Goal: Information Seeking & Learning: Learn about a topic

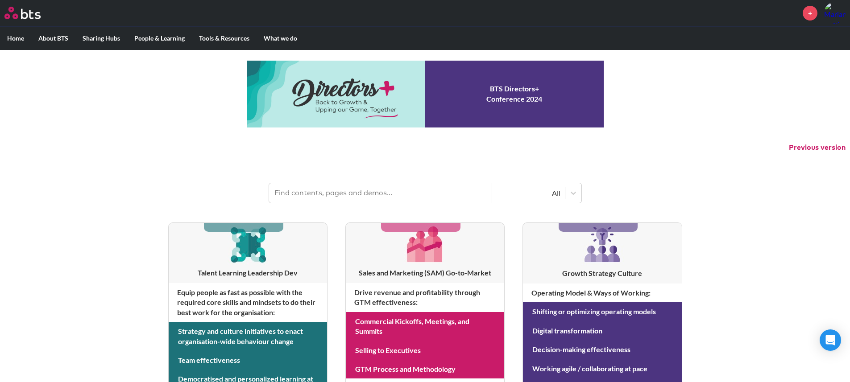
click at [835, 15] on img at bounding box center [834, 12] width 21 height 21
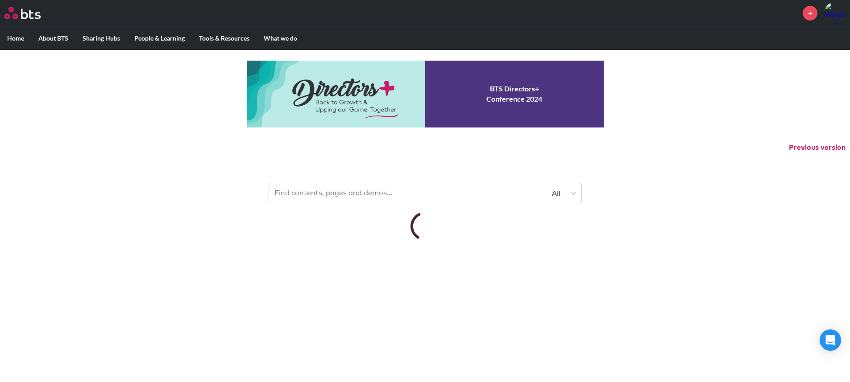
click at [372, 192] on input "text" at bounding box center [380, 193] width 223 height 20
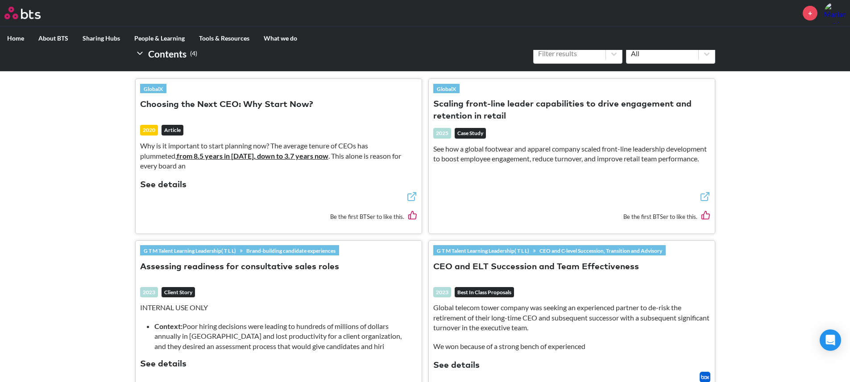
scroll to position [257, 0]
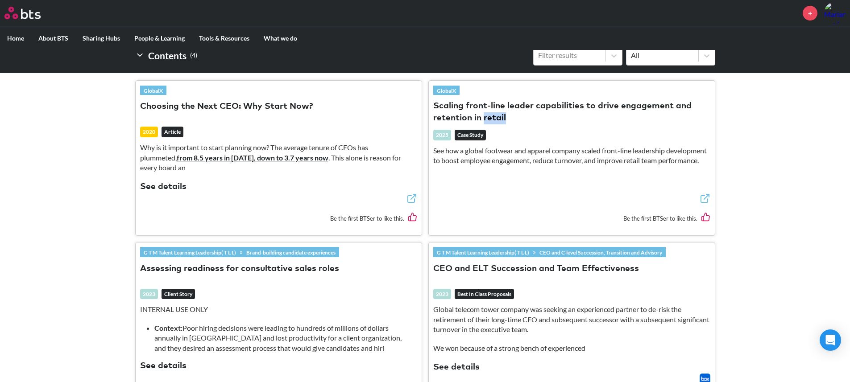
click at [476, 117] on button "Scaling front-line leader capabilities to drive engagement and retention in ret…" at bounding box center [571, 112] width 277 height 24
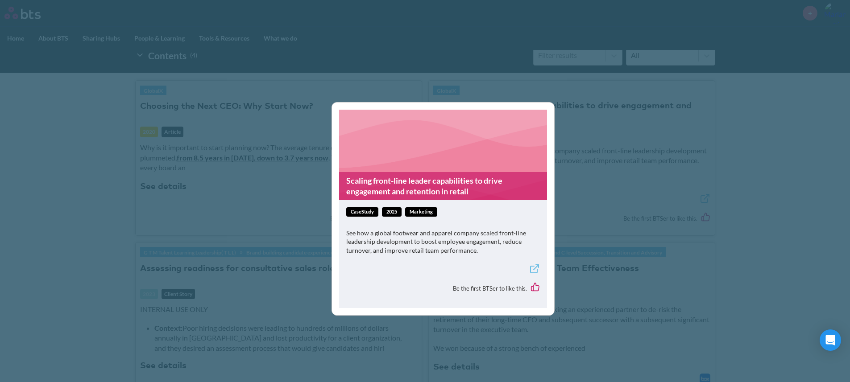
click at [463, 69] on div "Scaling front-line leader capabilities to drive engagement and retention in ret…" at bounding box center [425, 191] width 850 height 382
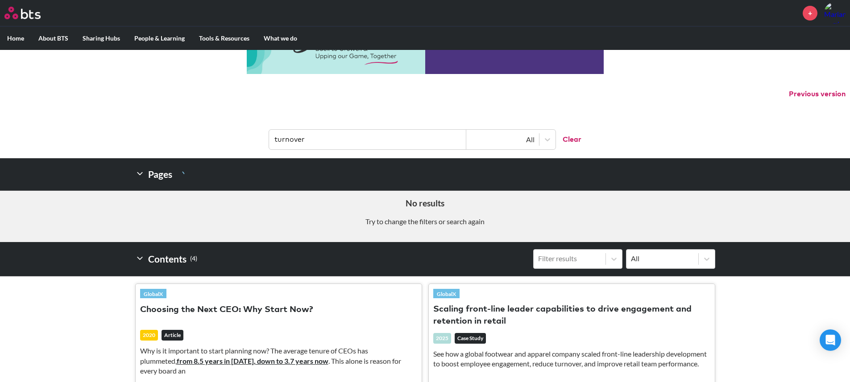
scroll to position [82, 0]
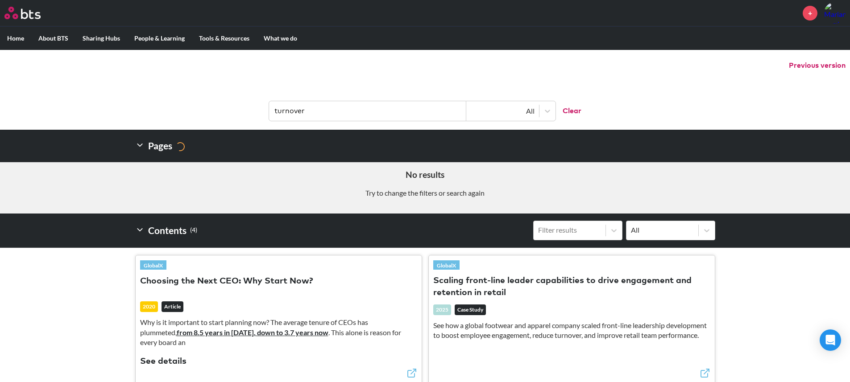
click at [484, 296] on button "Scaling front-line leader capabilities to drive engagement and retention in ret…" at bounding box center [571, 287] width 277 height 24
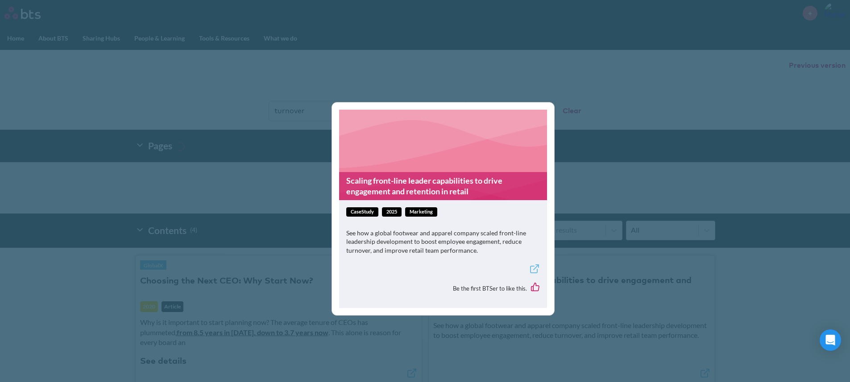
click at [631, 221] on div "Scaling front-line leader capabilities to drive engagement and retention in ret…" at bounding box center [425, 191] width 850 height 382
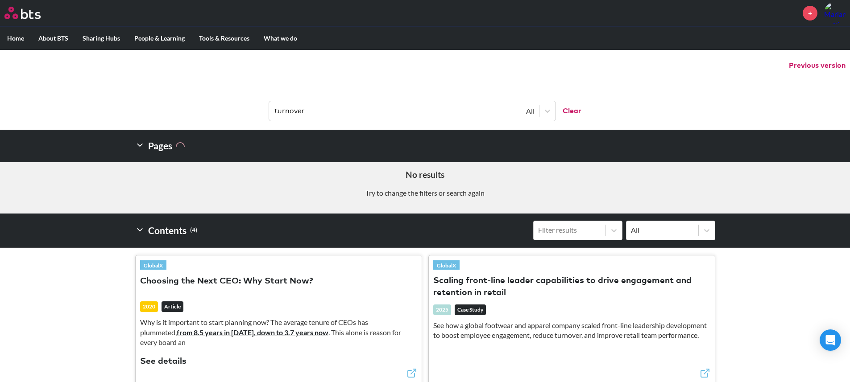
drag, startPoint x: 317, startPoint y: 113, endPoint x: 214, endPoint y: 109, distance: 103.1
click at [214, 109] on header "turnover All Clear" at bounding box center [425, 106] width 850 height 46
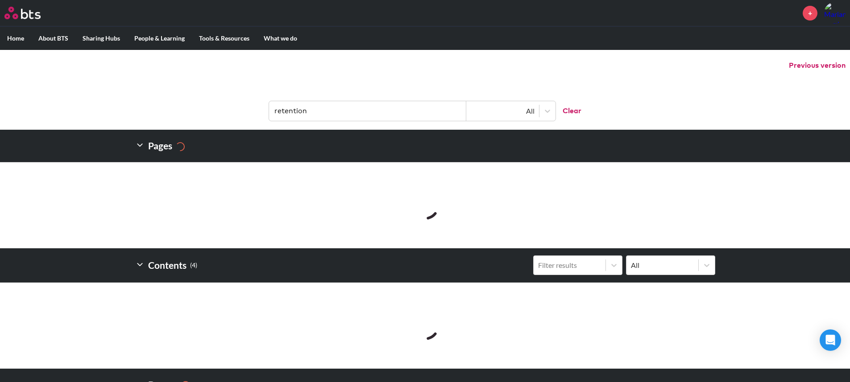
type input "retention"
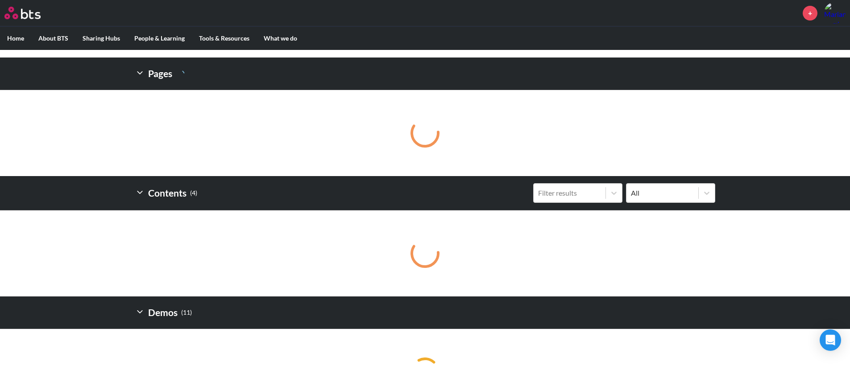
scroll to position [187, 0]
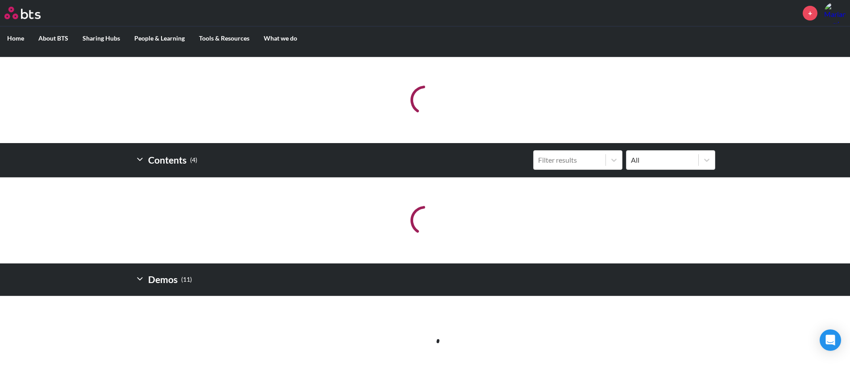
click at [149, 160] on h2 "Contents ( 4 )" at bounding box center [166, 160] width 62 height 20
click at [144, 160] on icon at bounding box center [139, 159] width 9 height 9
click at [141, 161] on icon at bounding box center [139, 159] width 9 height 9
click at [141, 282] on icon at bounding box center [139, 278] width 9 height 9
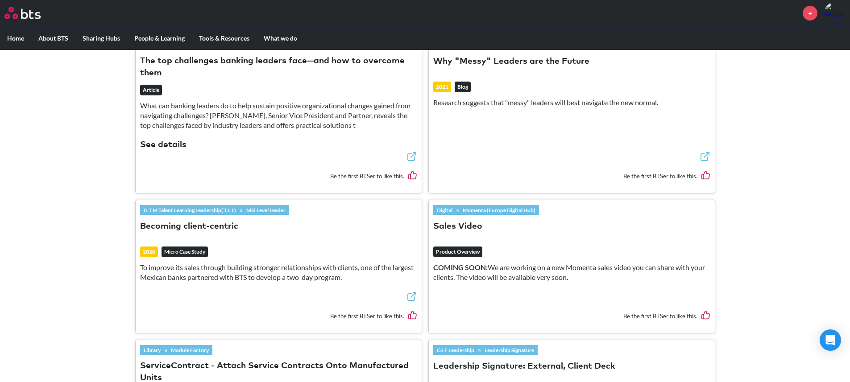
scroll to position [1021, 0]
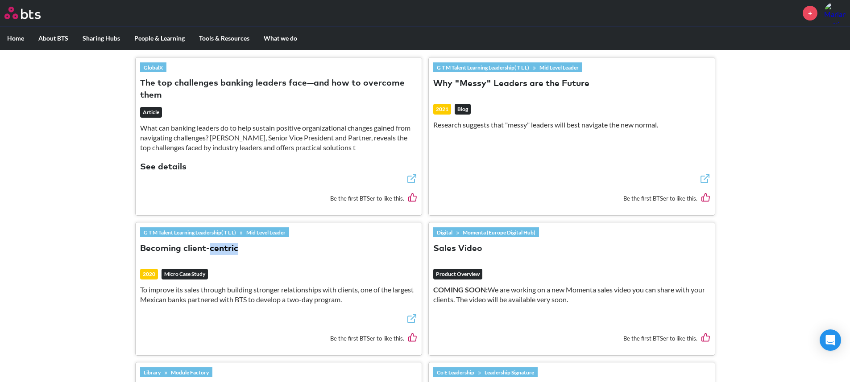
click at [202, 251] on button "Becoming client-centric" at bounding box center [189, 249] width 98 height 12
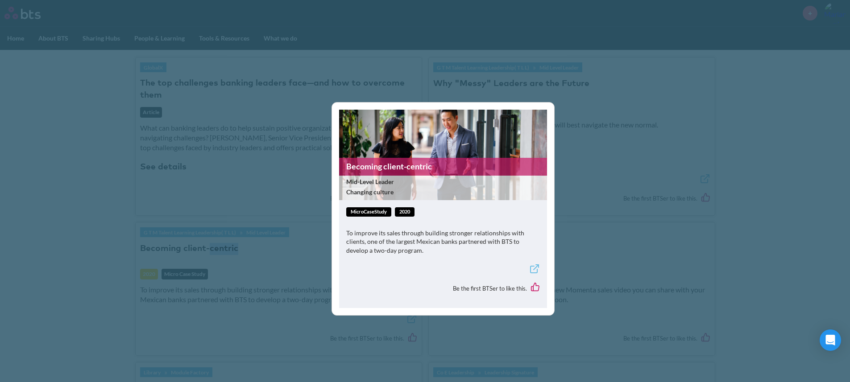
click at [535, 269] on icon at bounding box center [534, 269] width 11 height 11
click at [664, 119] on div "Becoming client-centric Mid-Level Leader Changing culture microCaseStudy 2020 T…" at bounding box center [425, 191] width 850 height 382
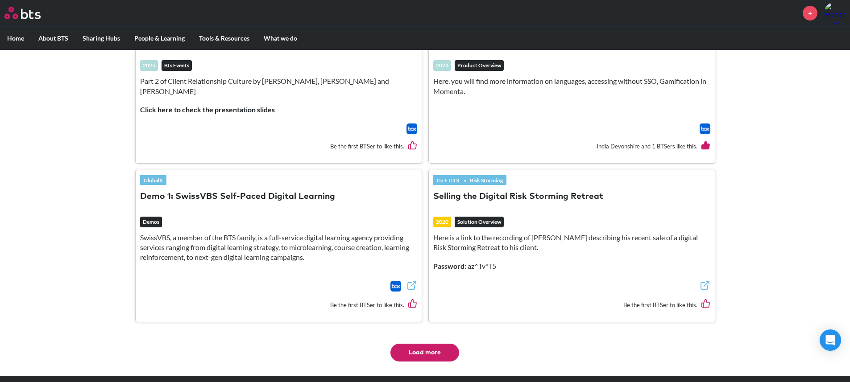
scroll to position [2412, 0]
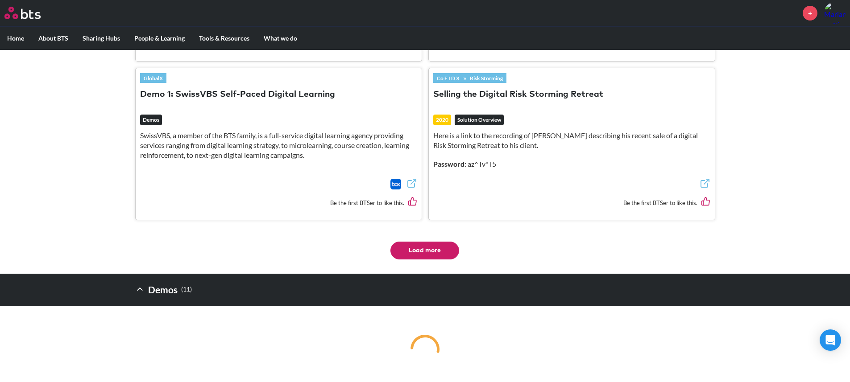
click at [417, 242] on button "Load more" at bounding box center [424, 251] width 69 height 18
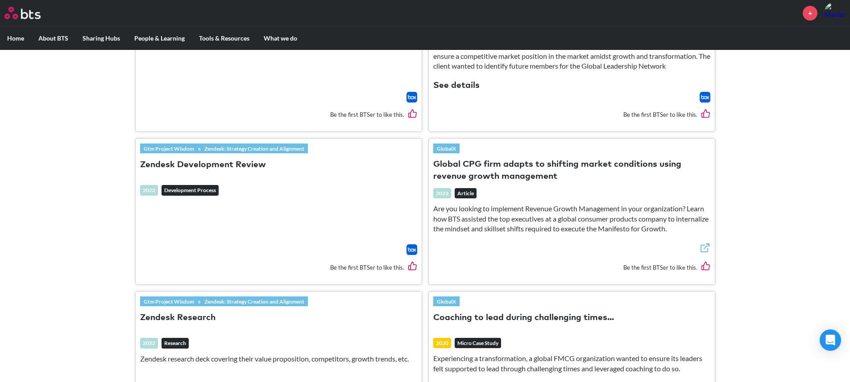
scroll to position [2908, 0]
